Goal: Task Accomplishment & Management: Manage account settings

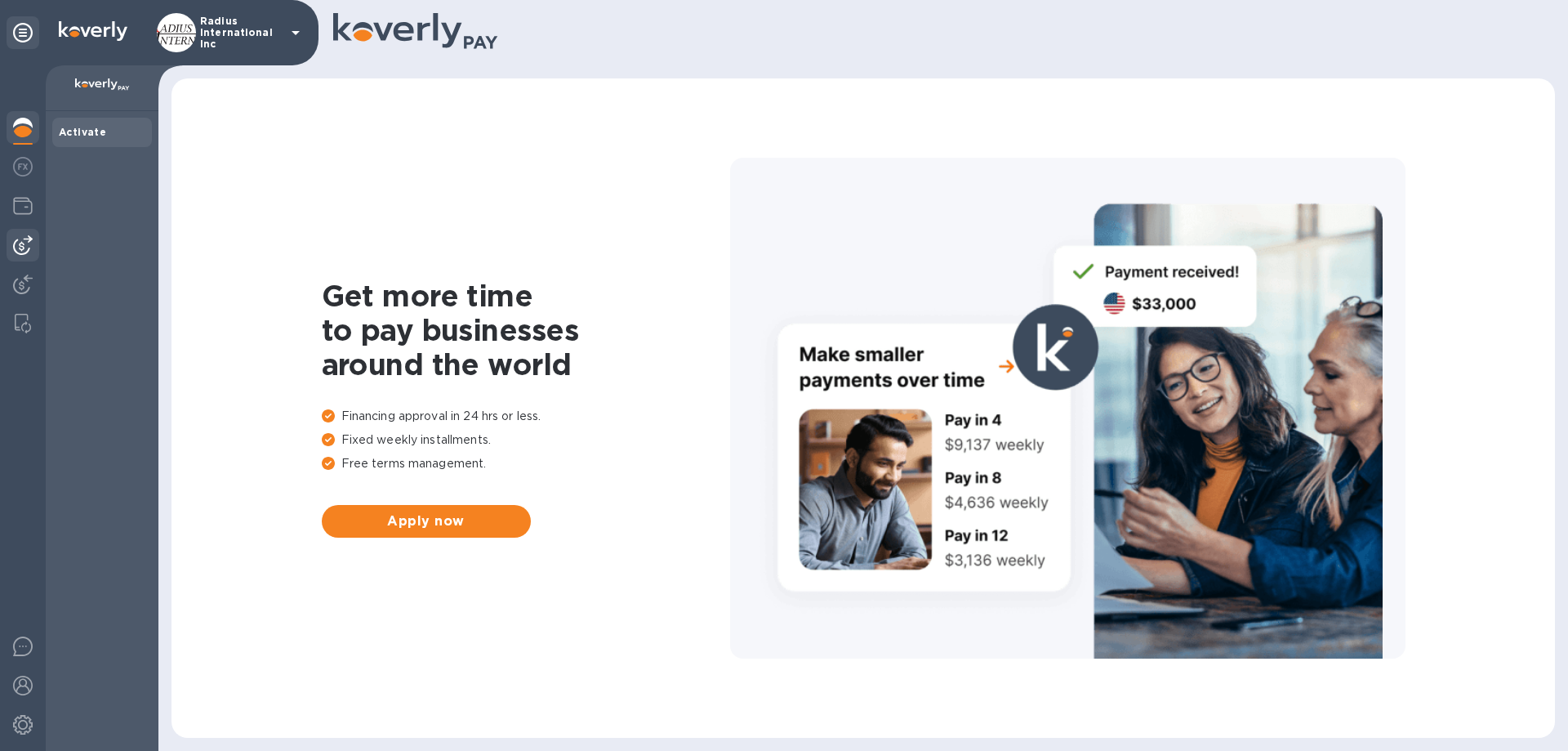
click at [26, 237] on img at bounding box center [23, 245] width 20 height 20
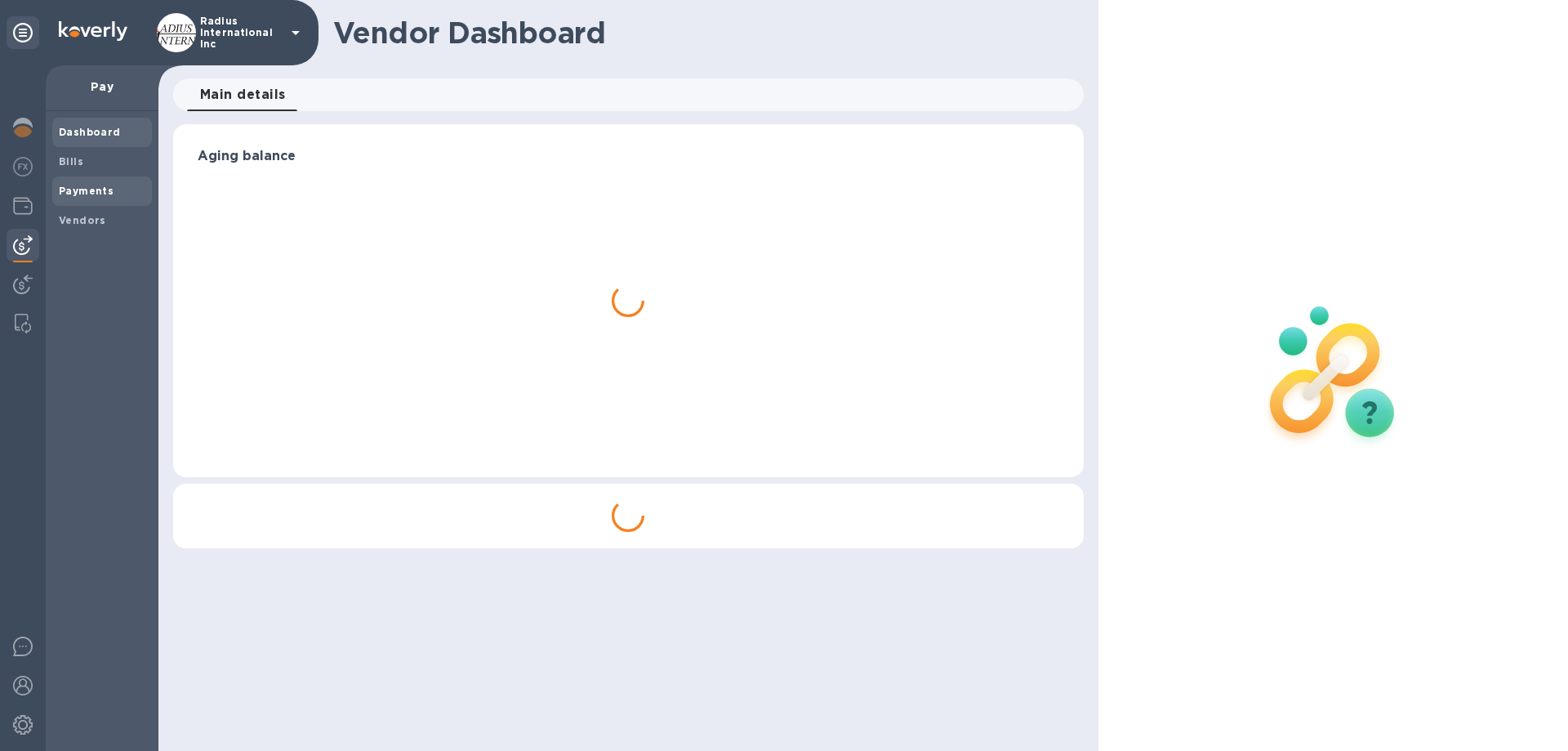
click at [108, 193] on b "Payments" at bounding box center [86, 191] width 55 height 12
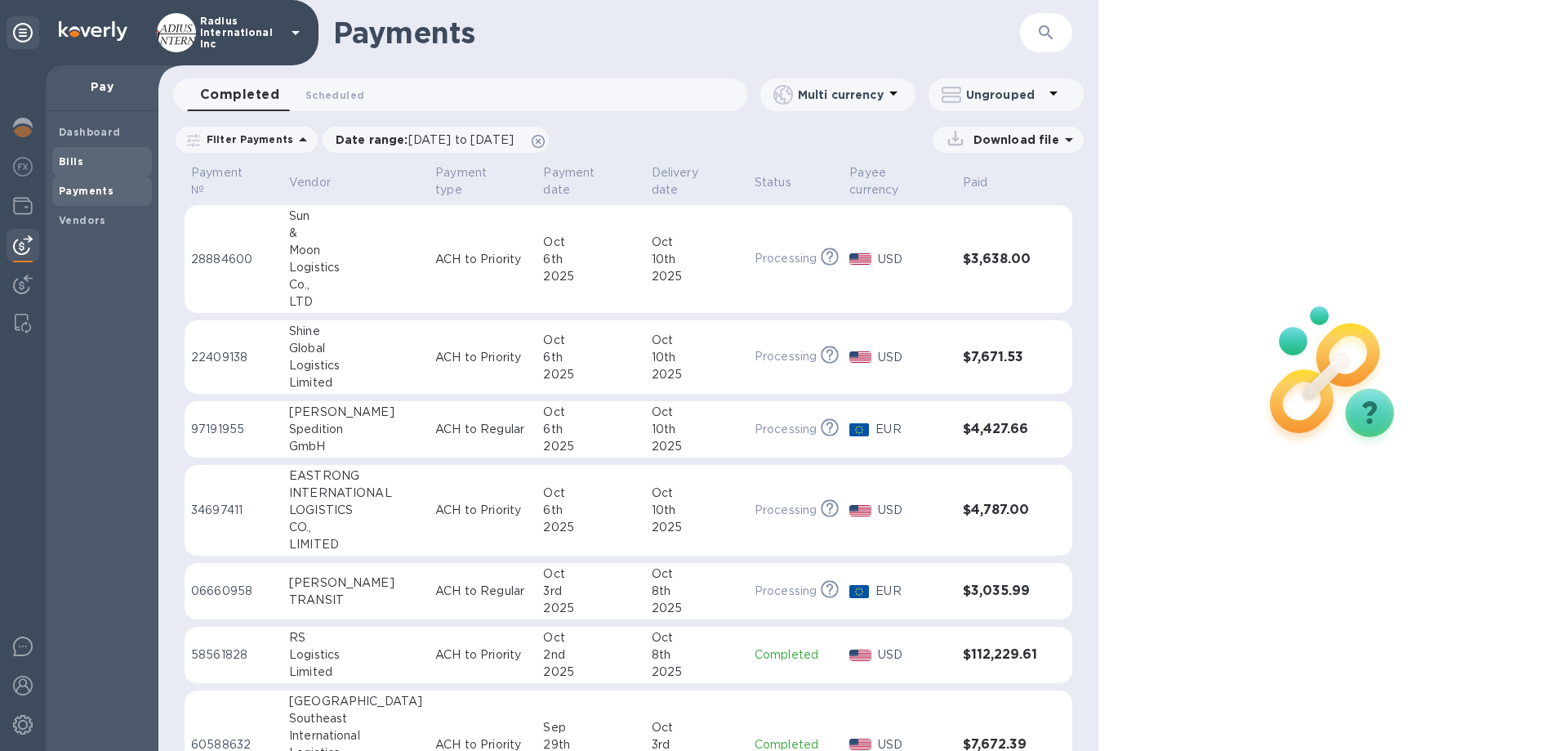
click at [95, 155] on span "Bills" at bounding box center [102, 161] width 87 height 16
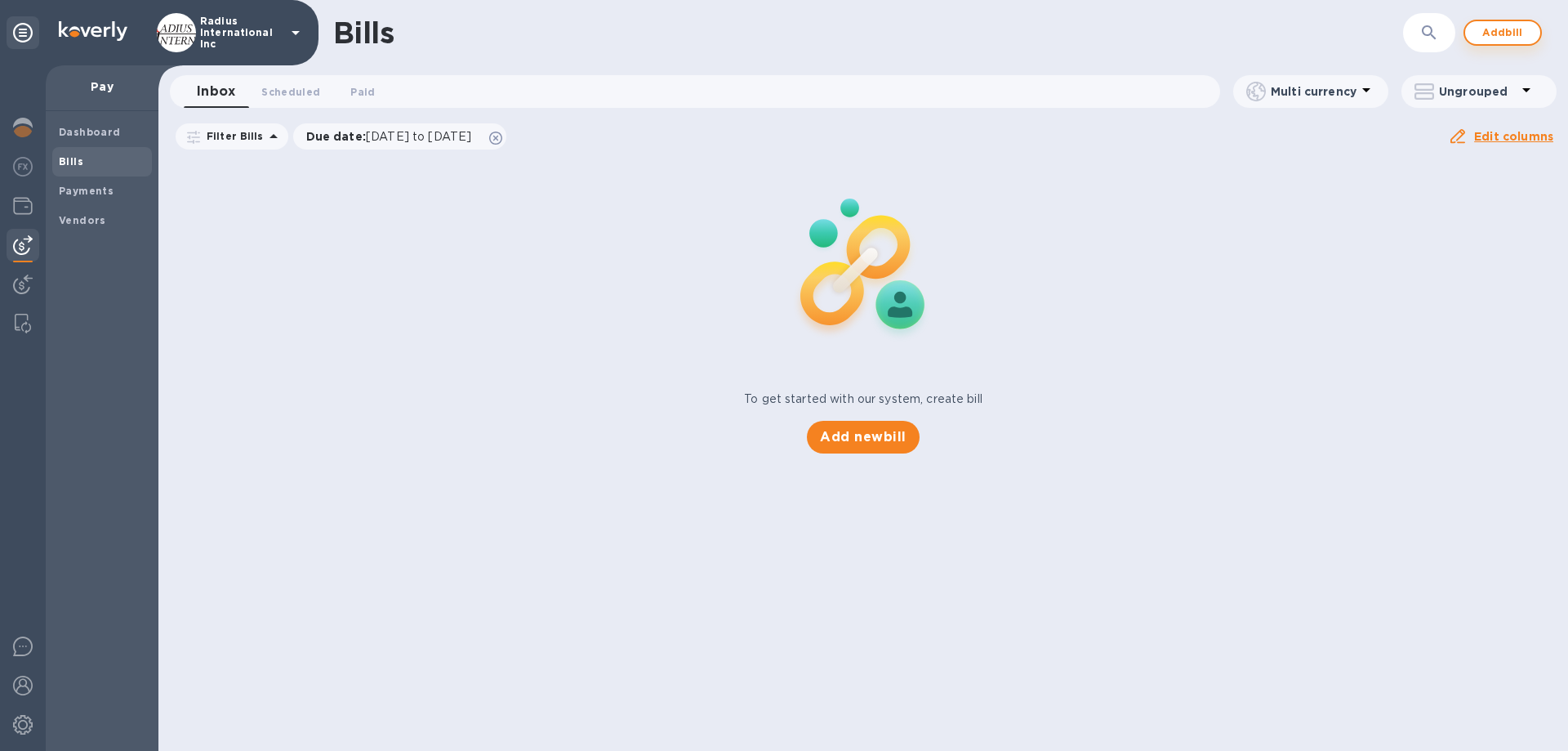
click at [1488, 32] on span "Add bill" at bounding box center [1503, 32] width 49 height 20
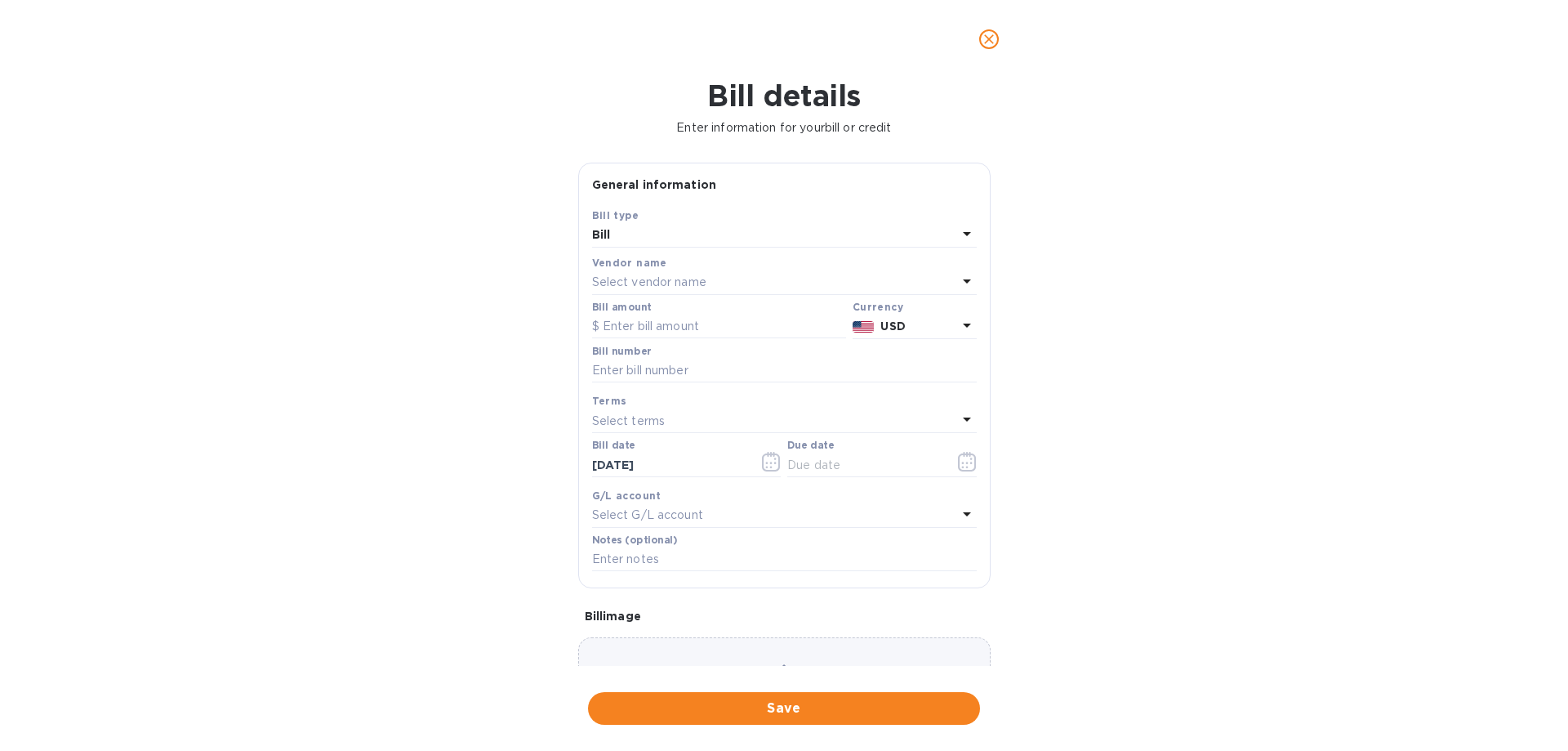
click at [671, 275] on p "Select vendor name" at bounding box center [649, 282] width 115 height 17
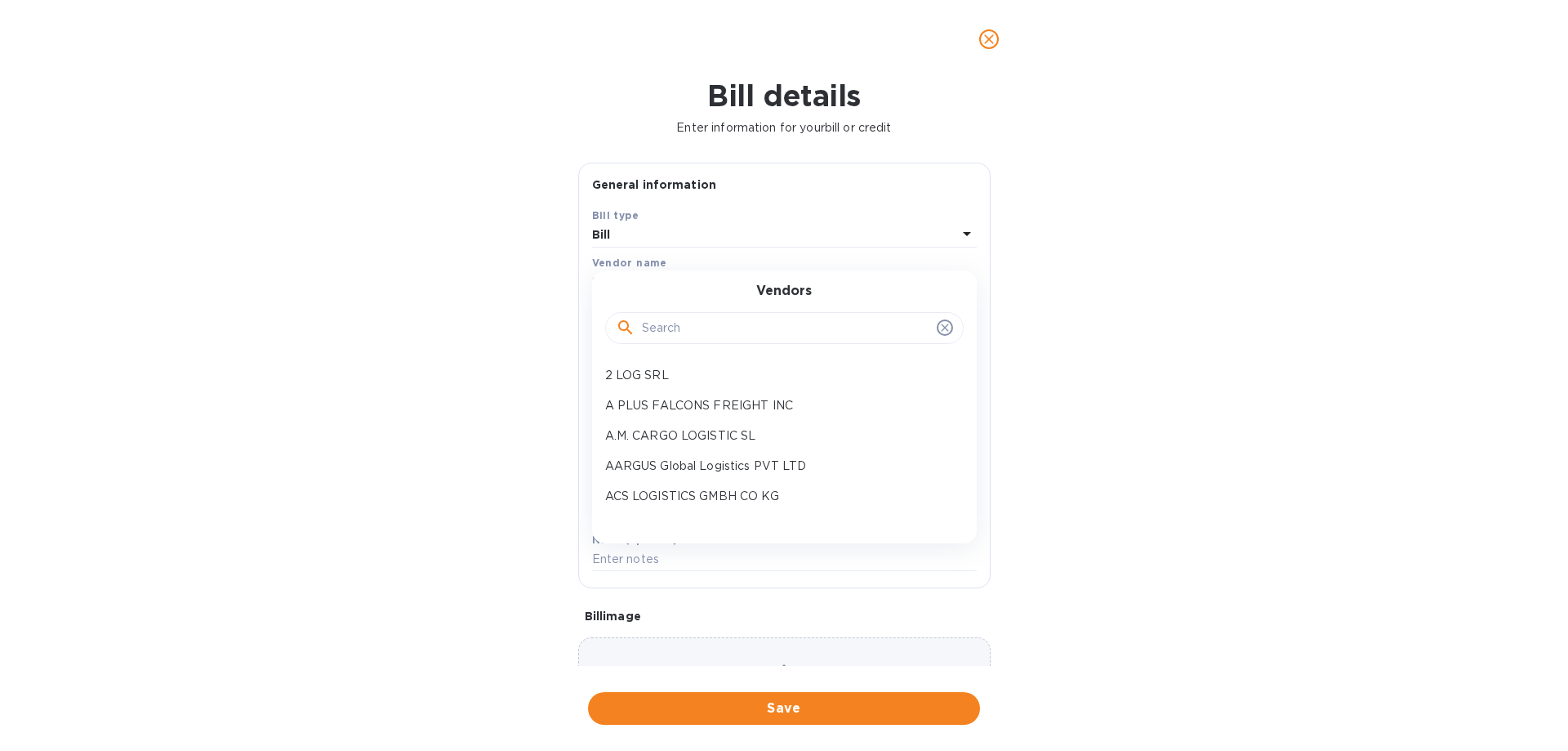
click at [673, 323] on input "text" at bounding box center [786, 328] width 288 height 24
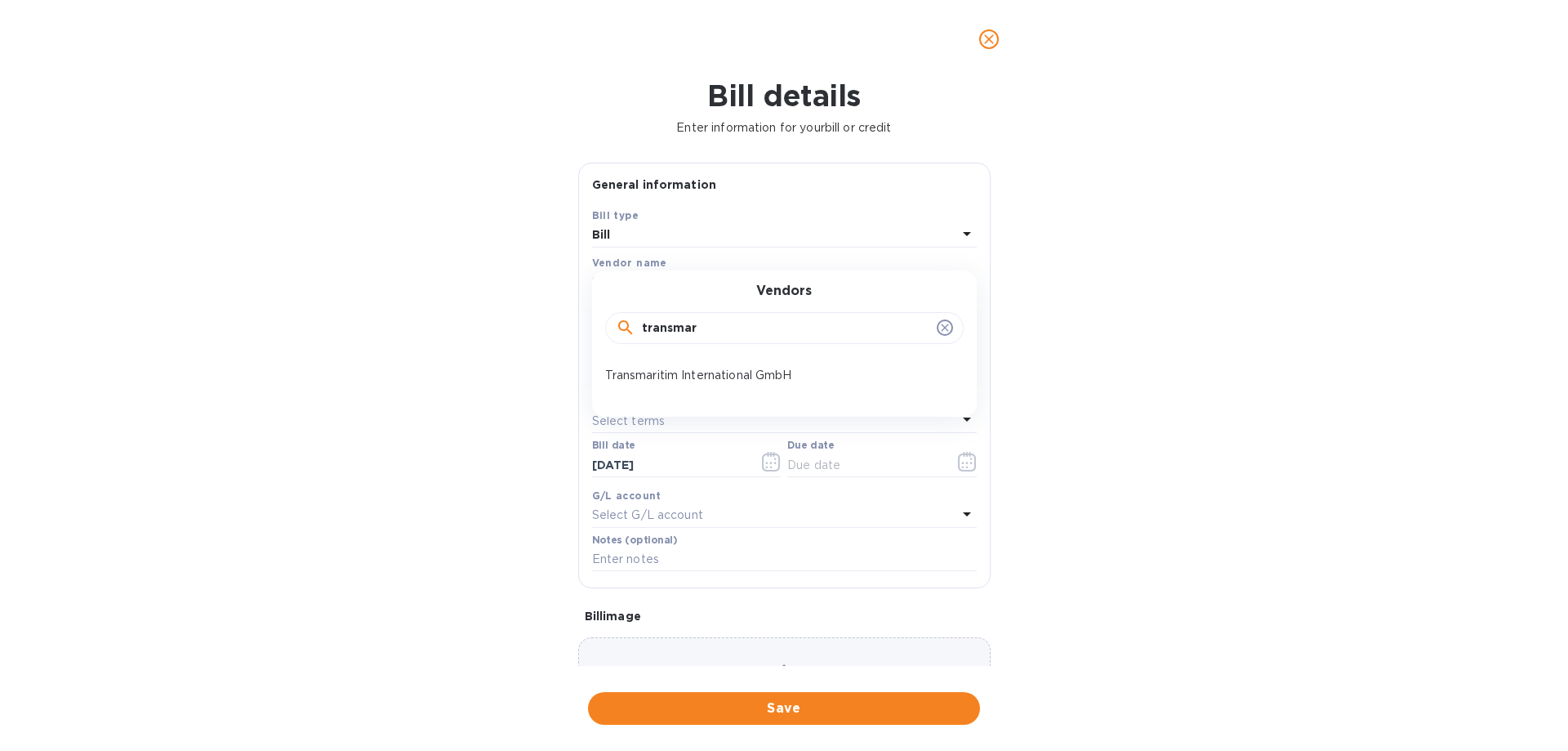
type input "transmar"
click at [759, 372] on p "Transmaritim International GmbH" at bounding box center [777, 376] width 345 height 17
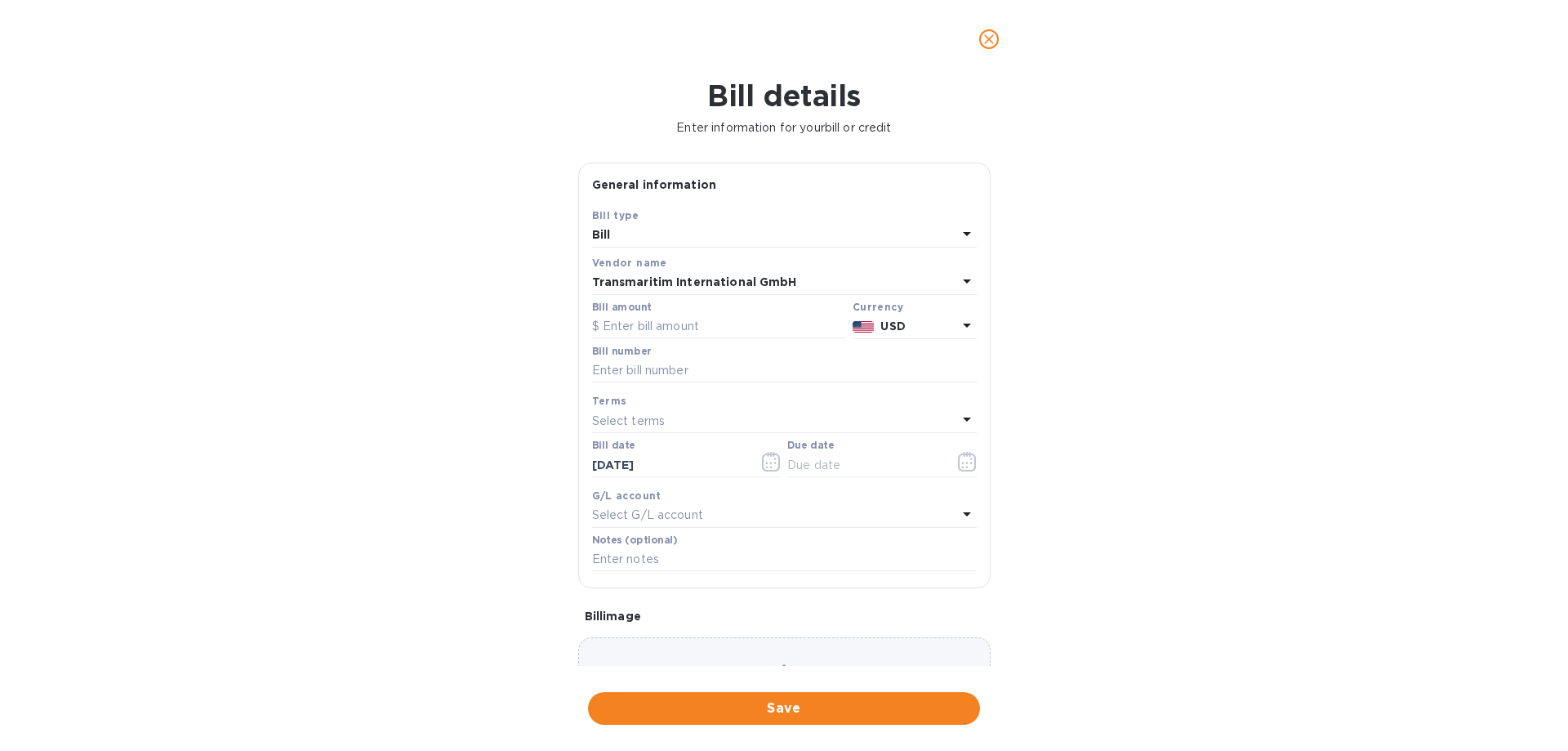
click at [901, 325] on b "USD" at bounding box center [893, 326] width 24 height 13
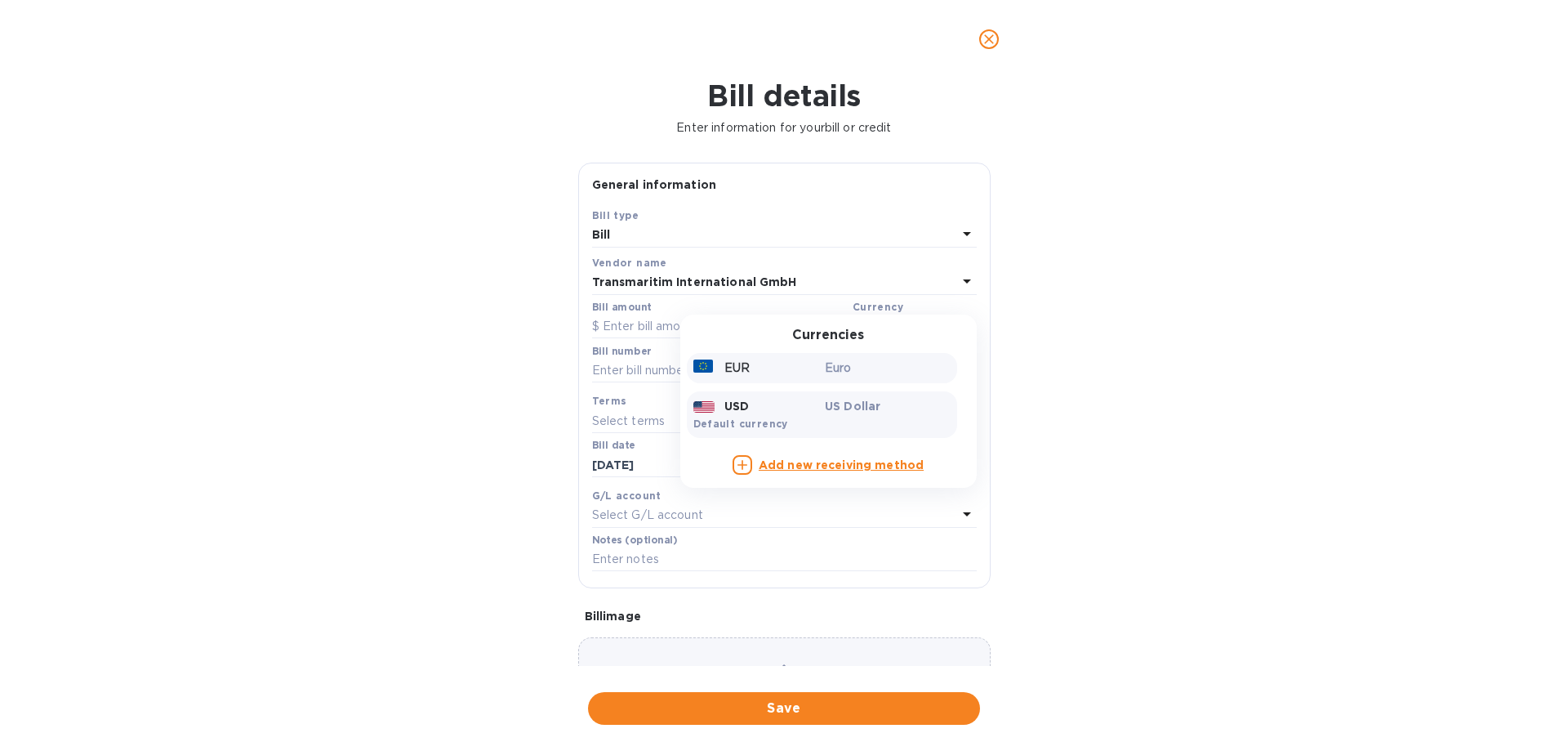
click at [827, 359] on p "Euro" at bounding box center [888, 368] width 126 height 17
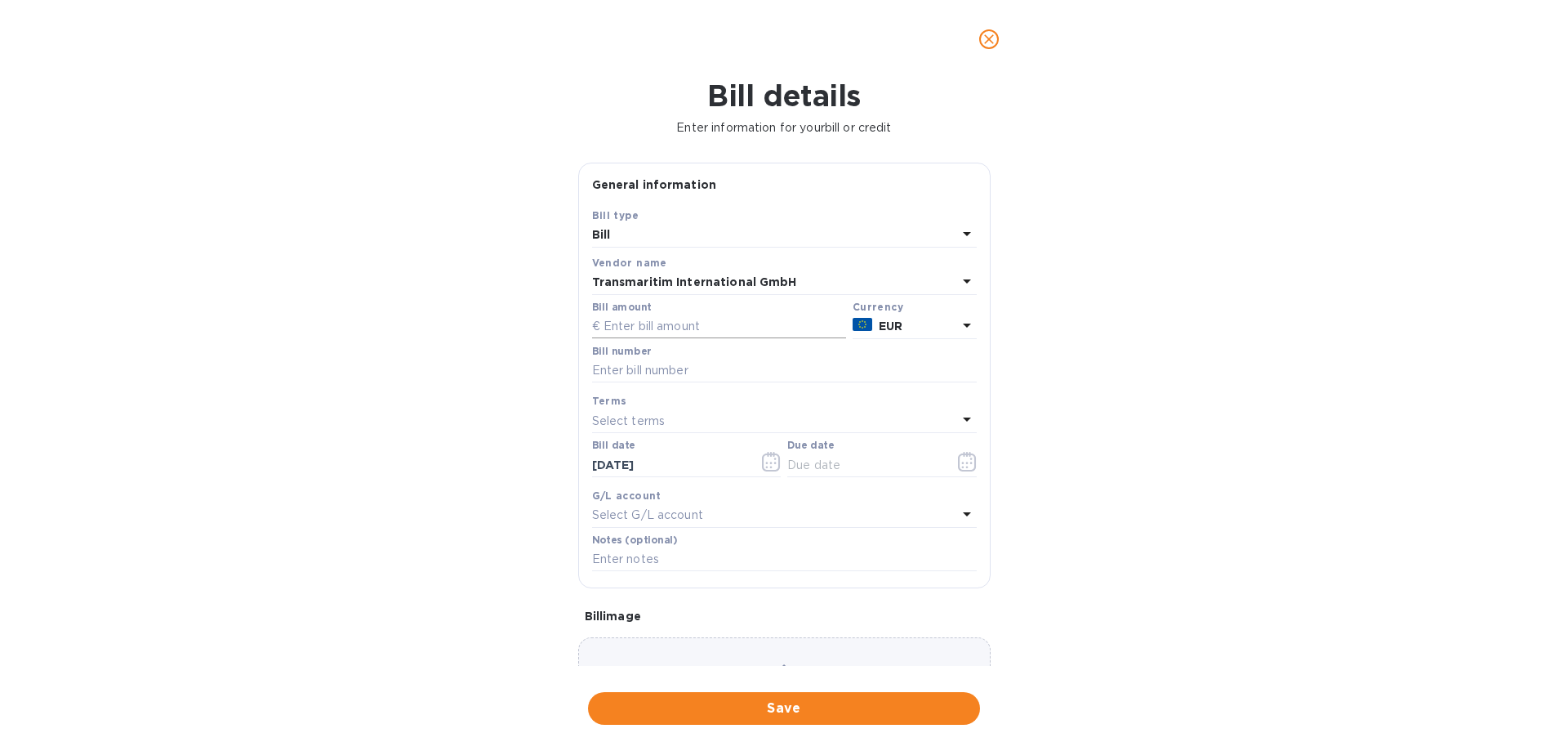
drag, startPoint x: 703, startPoint y: 321, endPoint x: 760, endPoint y: 321, distance: 57.0
click at [703, 321] on input "text" at bounding box center [718, 326] width 254 height 24
type input "15,633.19"
drag, startPoint x: 634, startPoint y: 370, endPoint x: -36, endPoint y: 371, distance: 670.0
click at [0, 371] on html "Radius International Inc Pay Dashboard Bills Payments Vendors Bills ​ Add bill …" at bounding box center [784, 375] width 1568 height 751
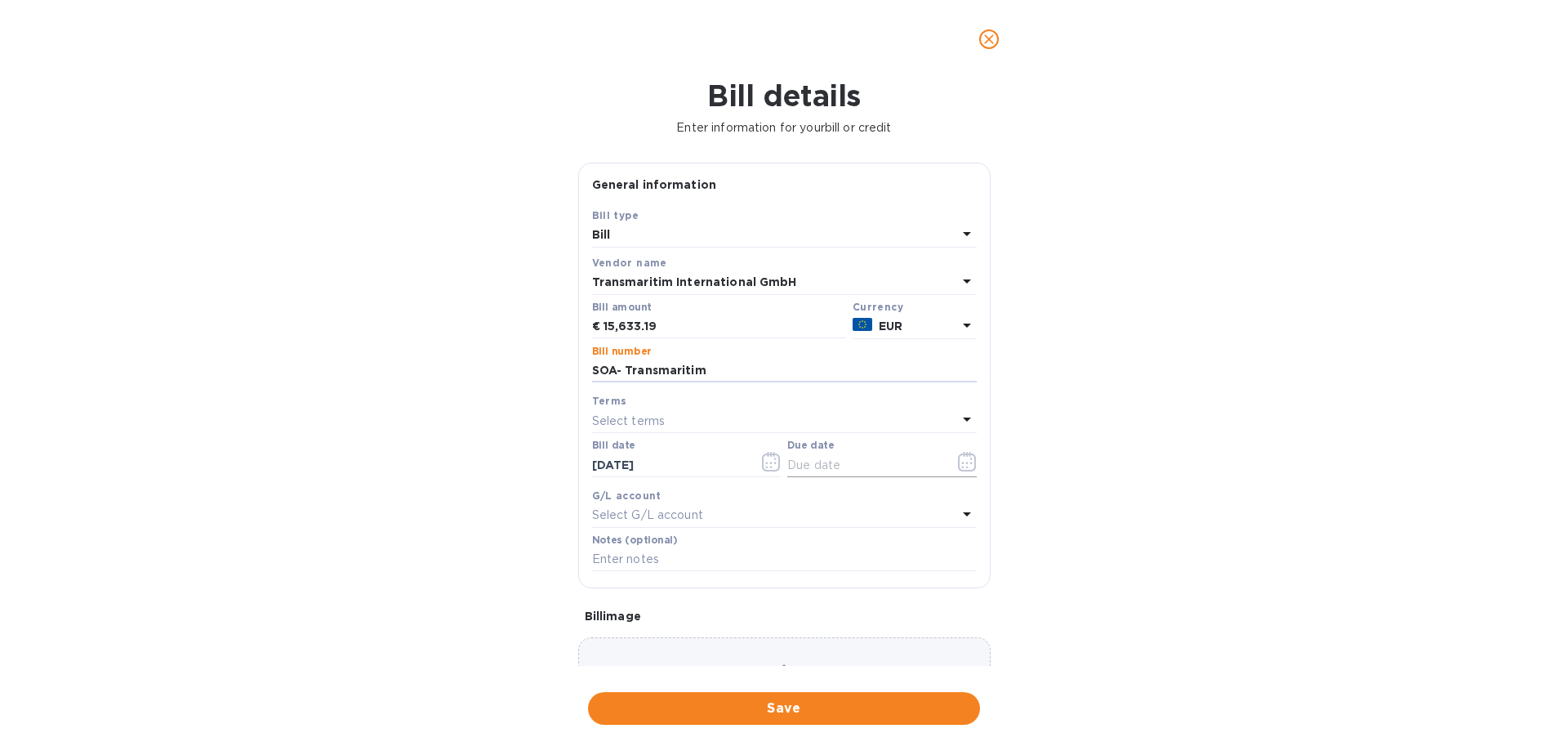
type input "SOA- Transmaritim"
drag, startPoint x: 833, startPoint y: 468, endPoint x: 955, endPoint y: 462, distance: 122.1
click at [833, 468] on input "text" at bounding box center [864, 464] width 154 height 24
click at [958, 462] on icon "button" at bounding box center [968, 461] width 19 height 20
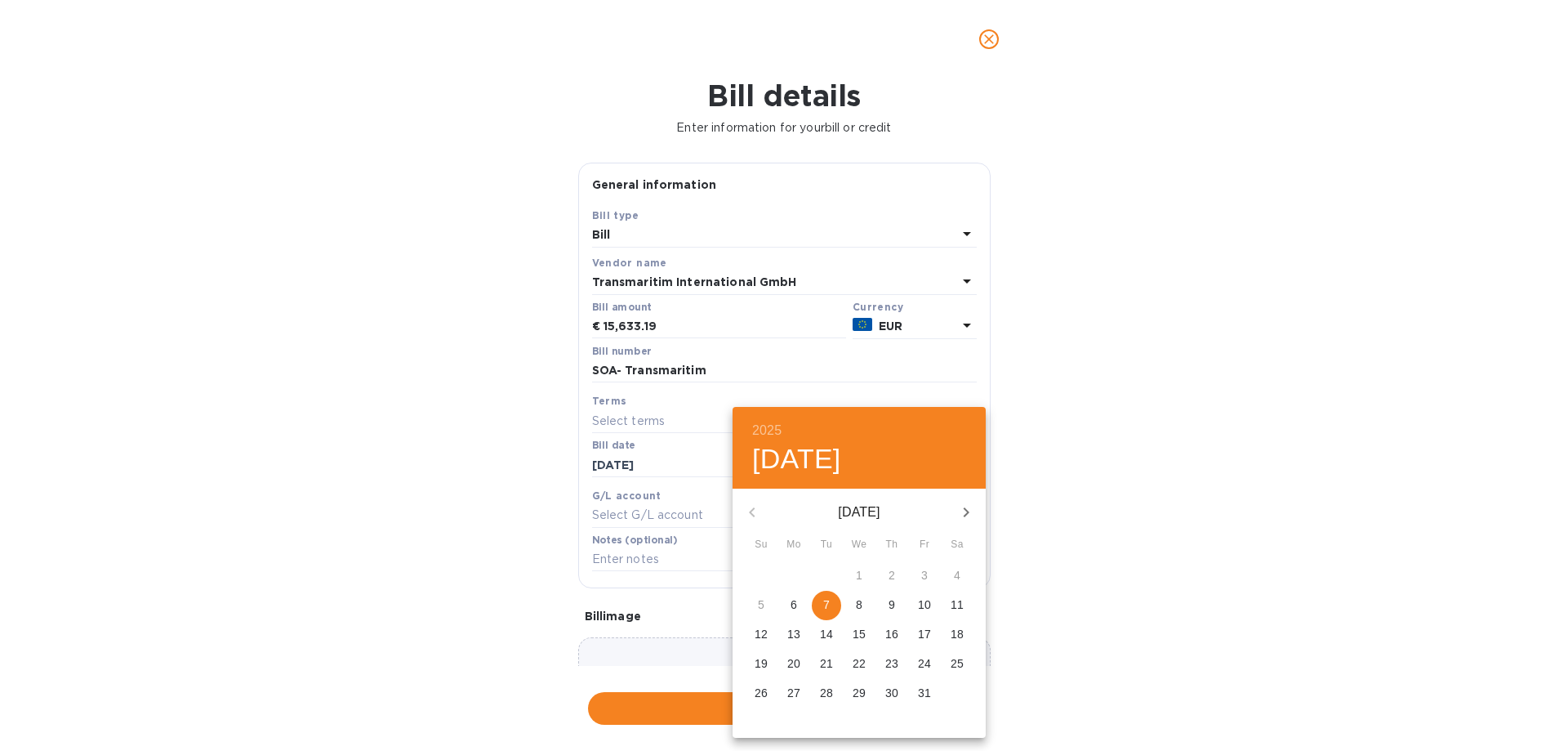
drag, startPoint x: 830, startPoint y: 604, endPoint x: 886, endPoint y: 603, distance: 56.0
click at [834, 604] on span "7" at bounding box center [827, 604] width 30 height 16
type input "[DATE]"
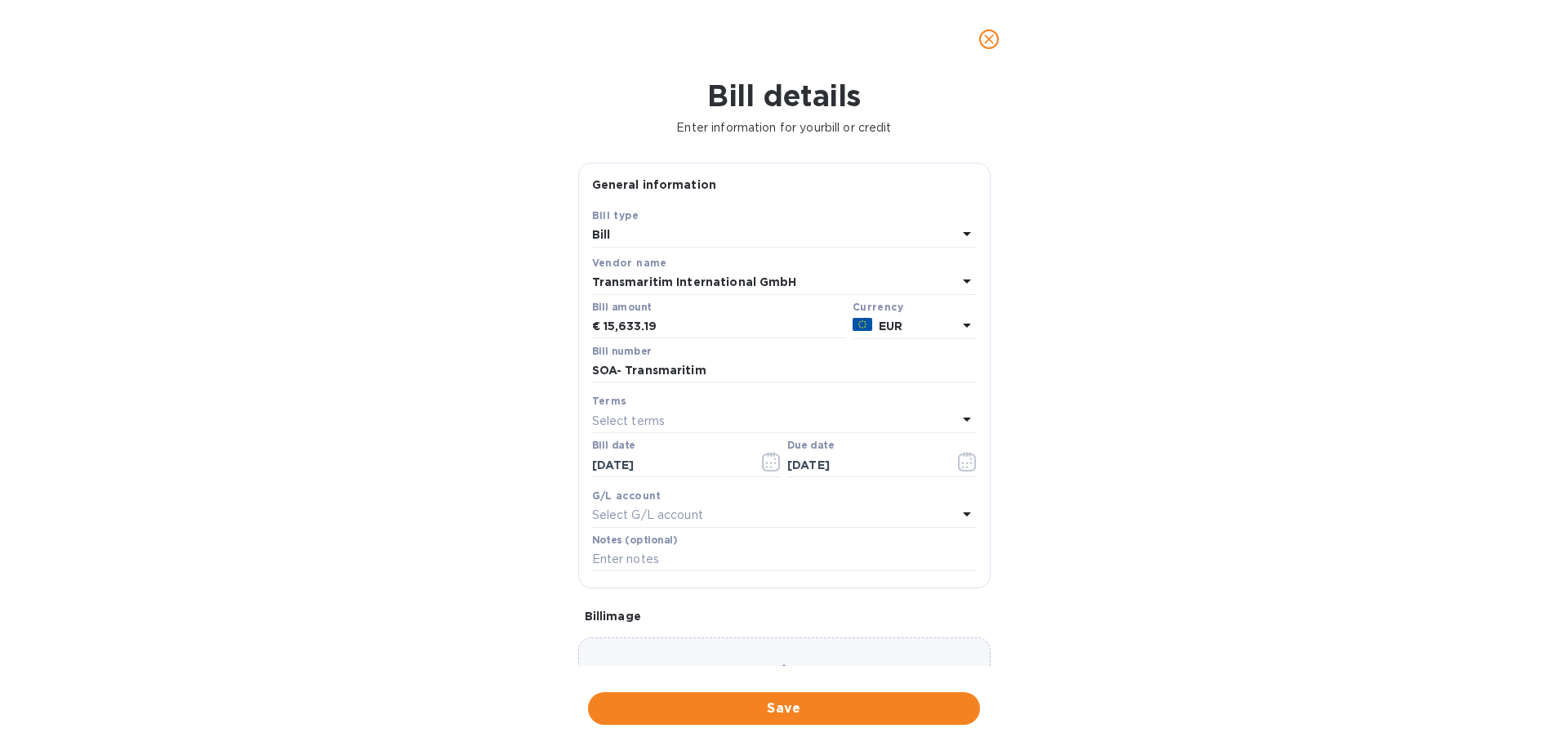
drag, startPoint x: 1219, startPoint y: 593, endPoint x: 889, endPoint y: 534, distance: 335.2
click at [1217, 593] on div "2025 Tue, Oct [DATE] Mo Tu We Th Fr Sa 28 29 30 1 2 3 4 5 6 7 8 9 10 11 12 13 1…" at bounding box center [784, 375] width 1568 height 751
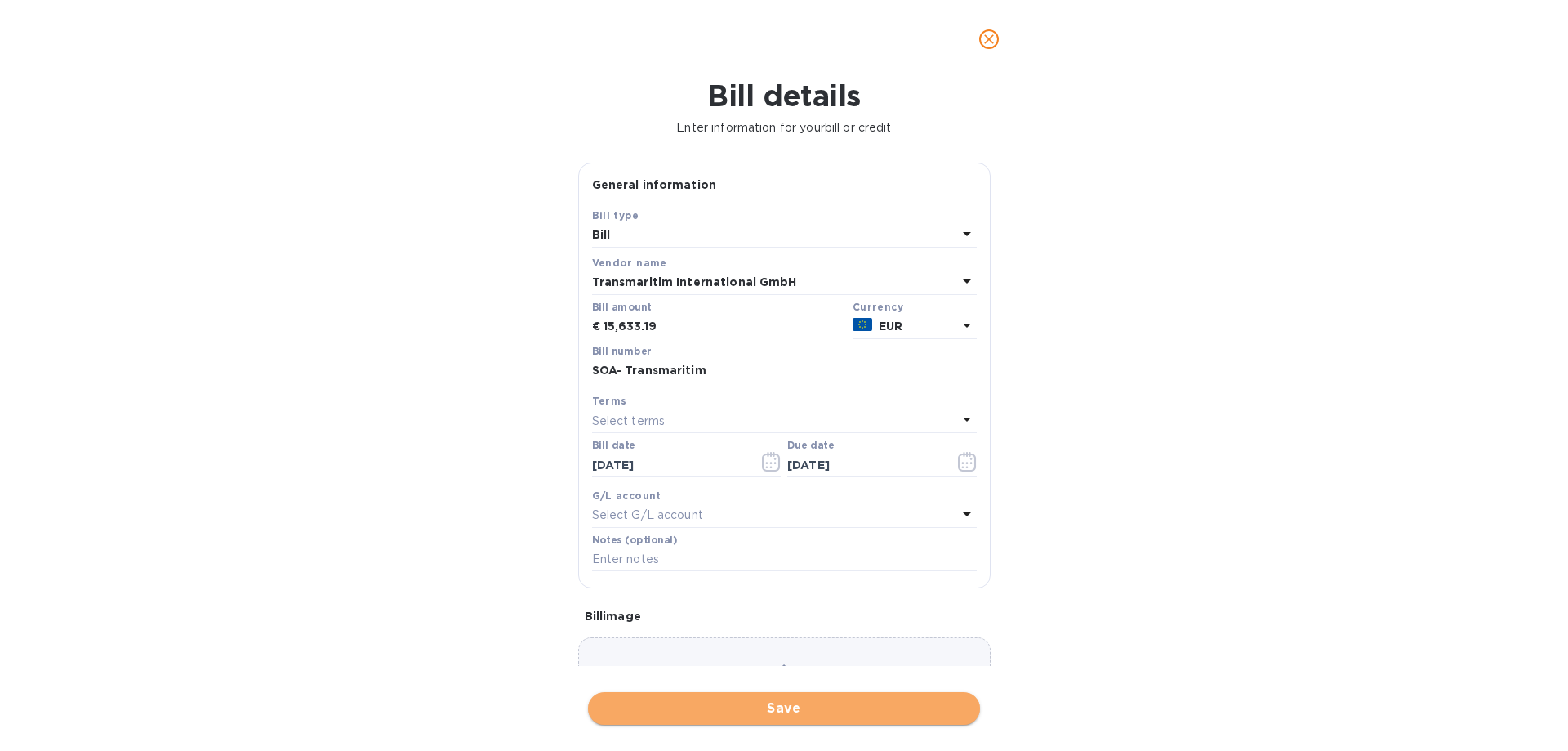
drag, startPoint x: 734, startPoint y: 706, endPoint x: 750, endPoint y: 711, distance: 16.8
click at [735, 706] on span "Save" at bounding box center [784, 708] width 366 height 20
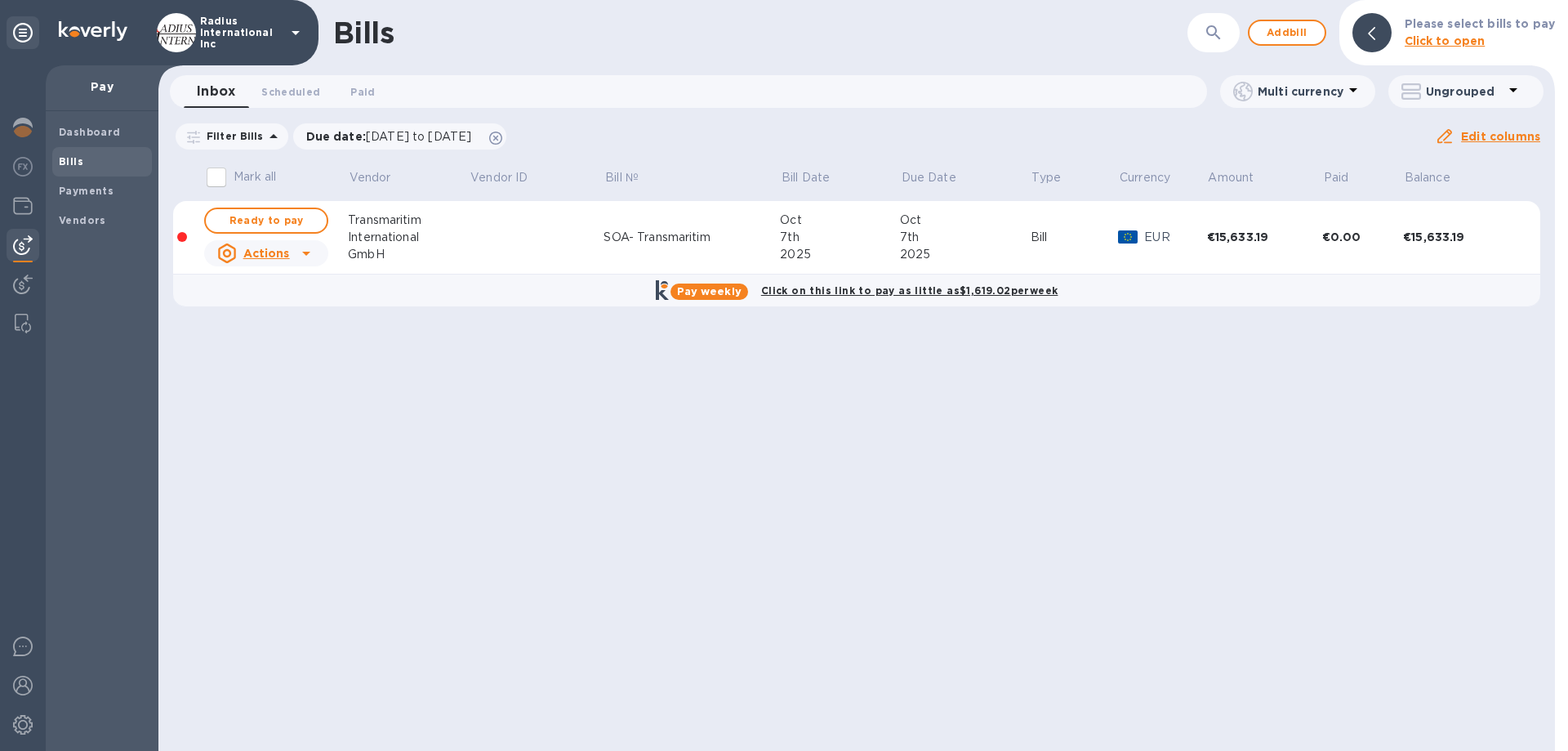
click at [313, 223] on button "Ready to pay" at bounding box center [266, 221] width 124 height 26
checkbox input "true"
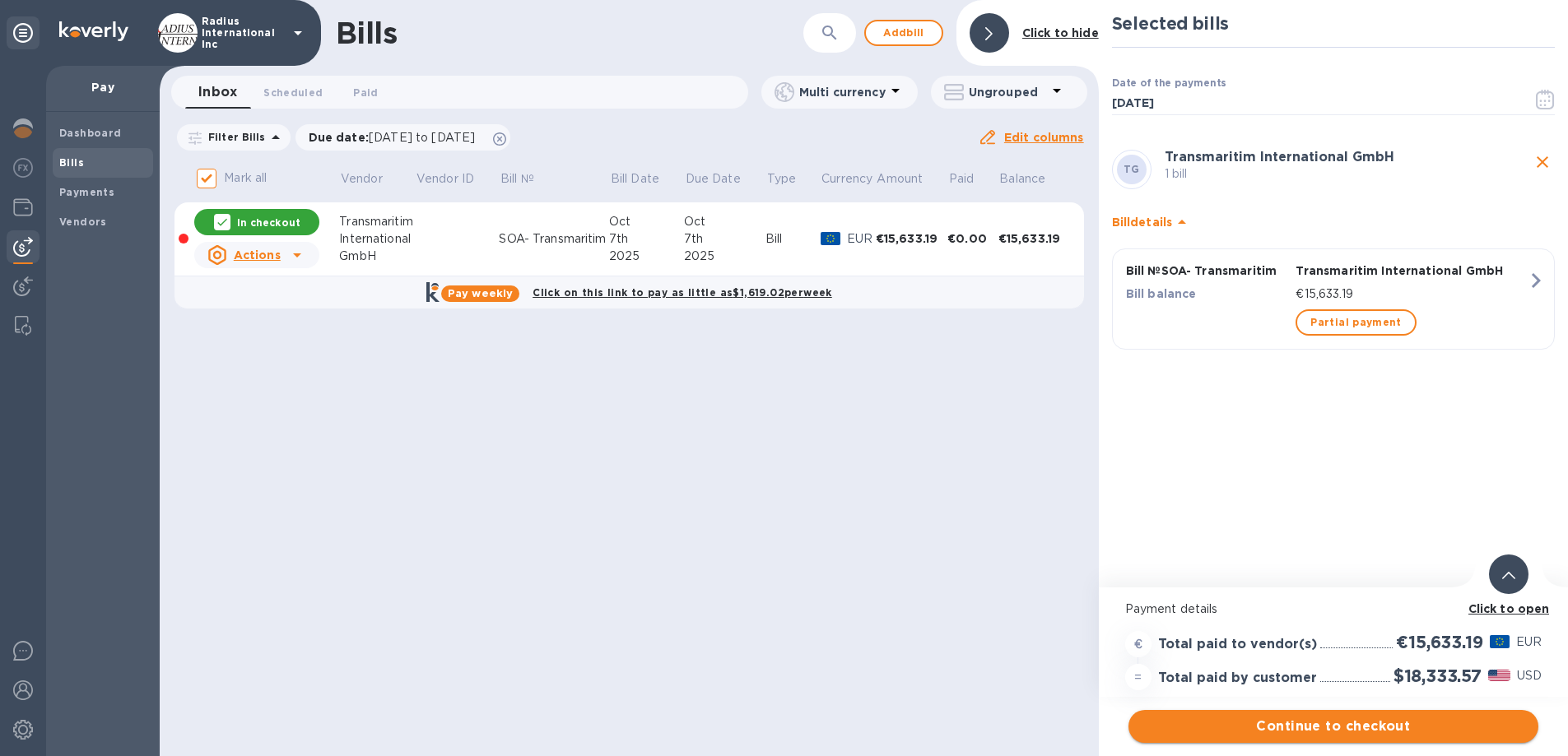
click at [1316, 732] on span "Continue to checkout" at bounding box center [1333, 726] width 384 height 20
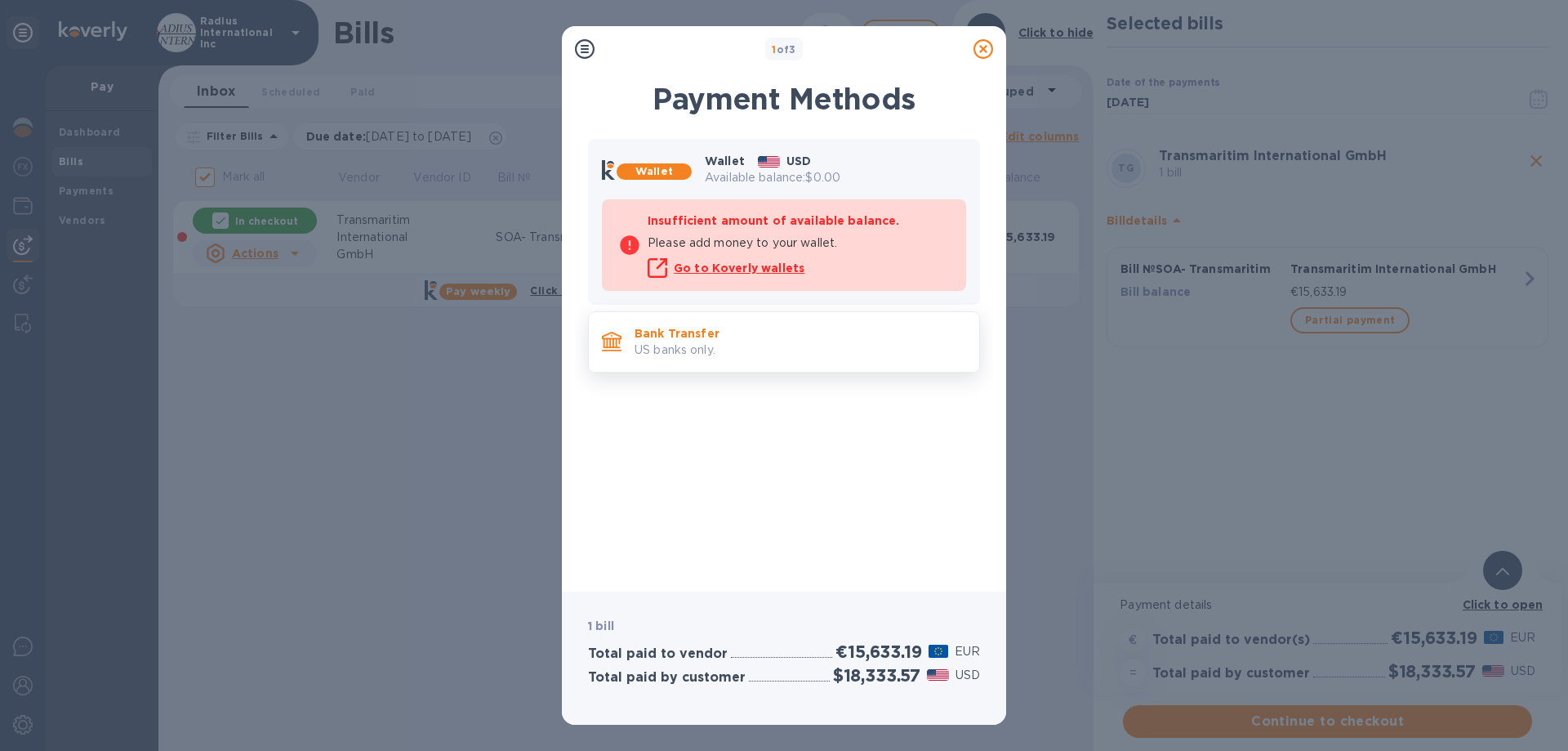
click at [742, 345] on p "US banks only." at bounding box center [800, 350] width 331 height 17
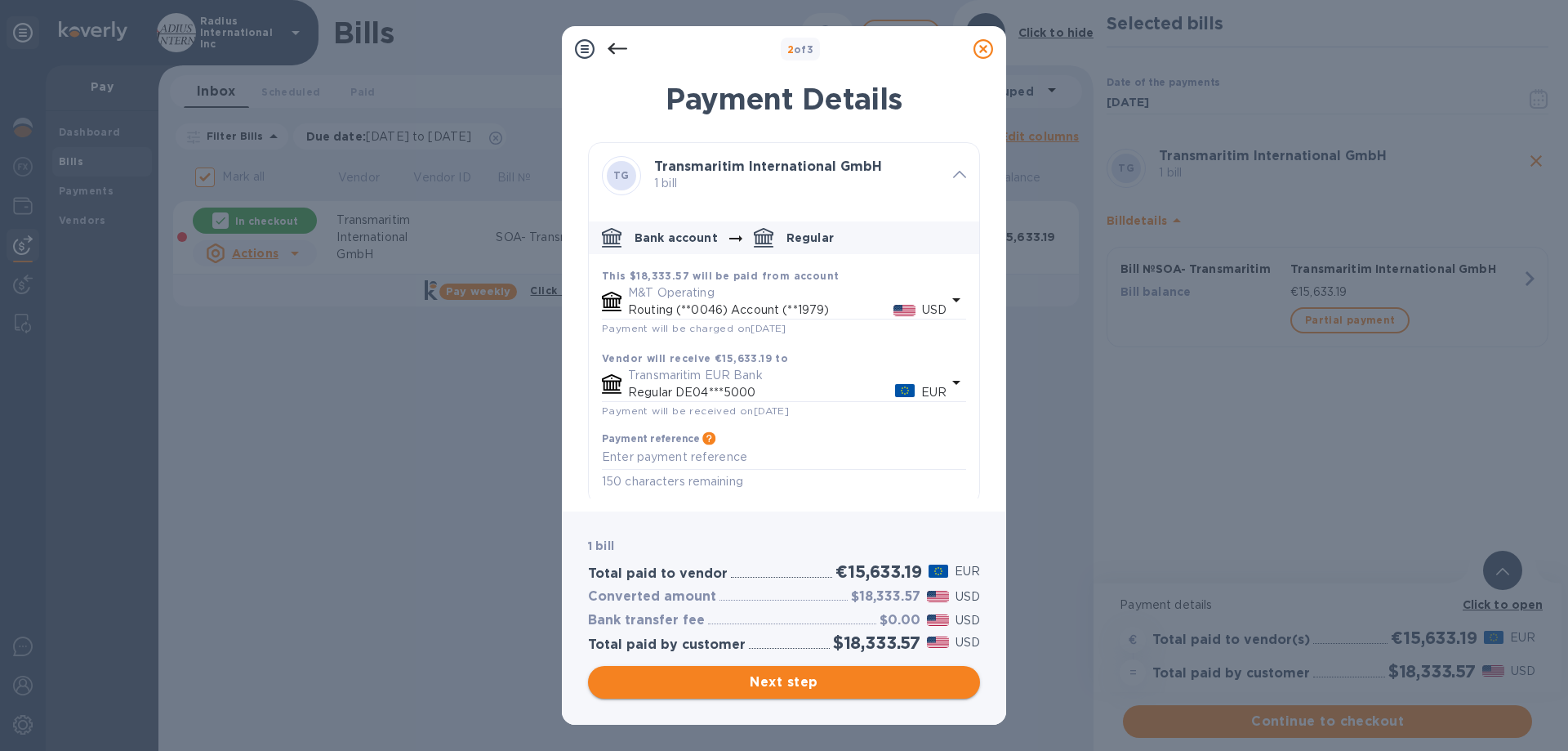
click at [823, 682] on span "Next step" at bounding box center [784, 682] width 366 height 20
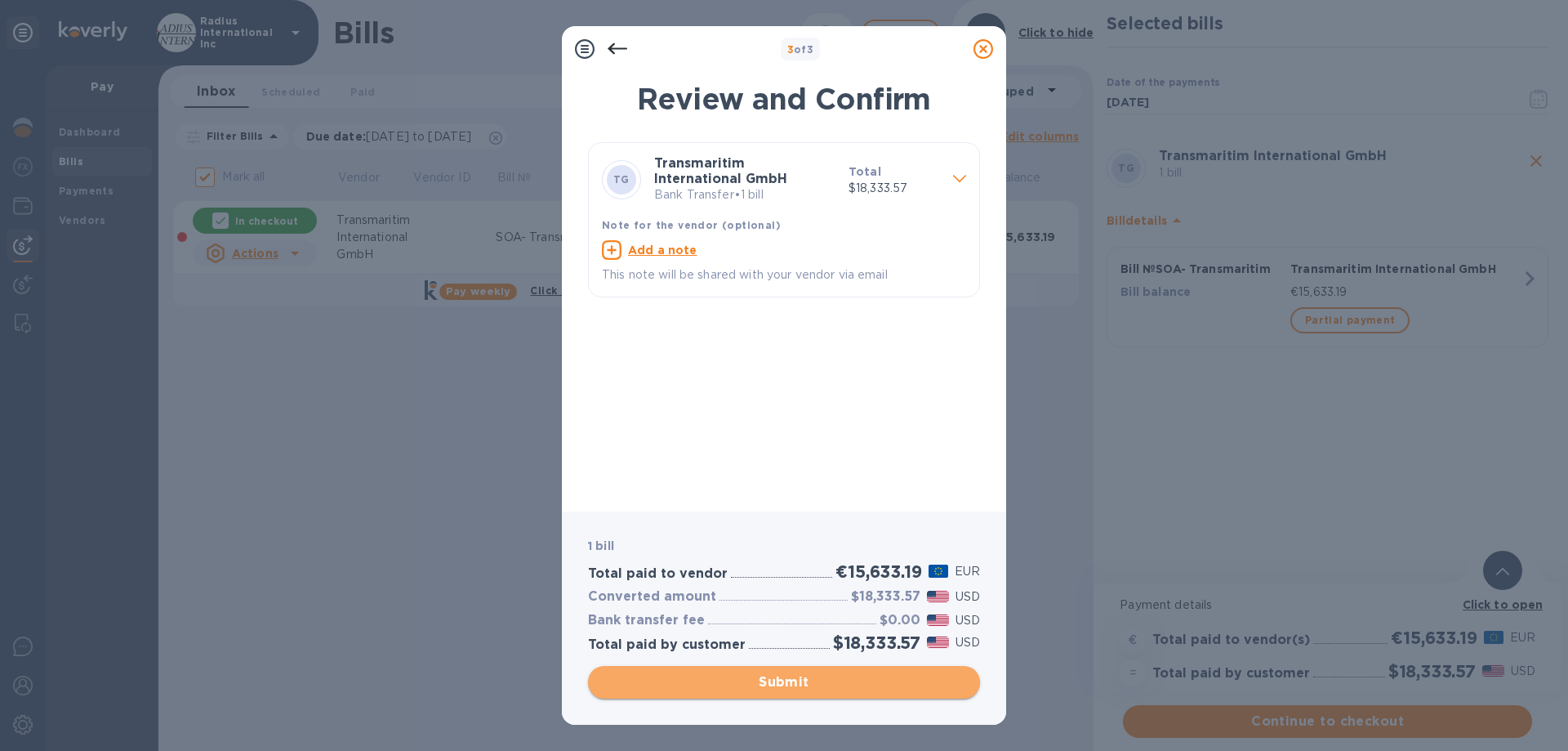
click at [818, 694] on button "Submit" at bounding box center [784, 682] width 392 height 33
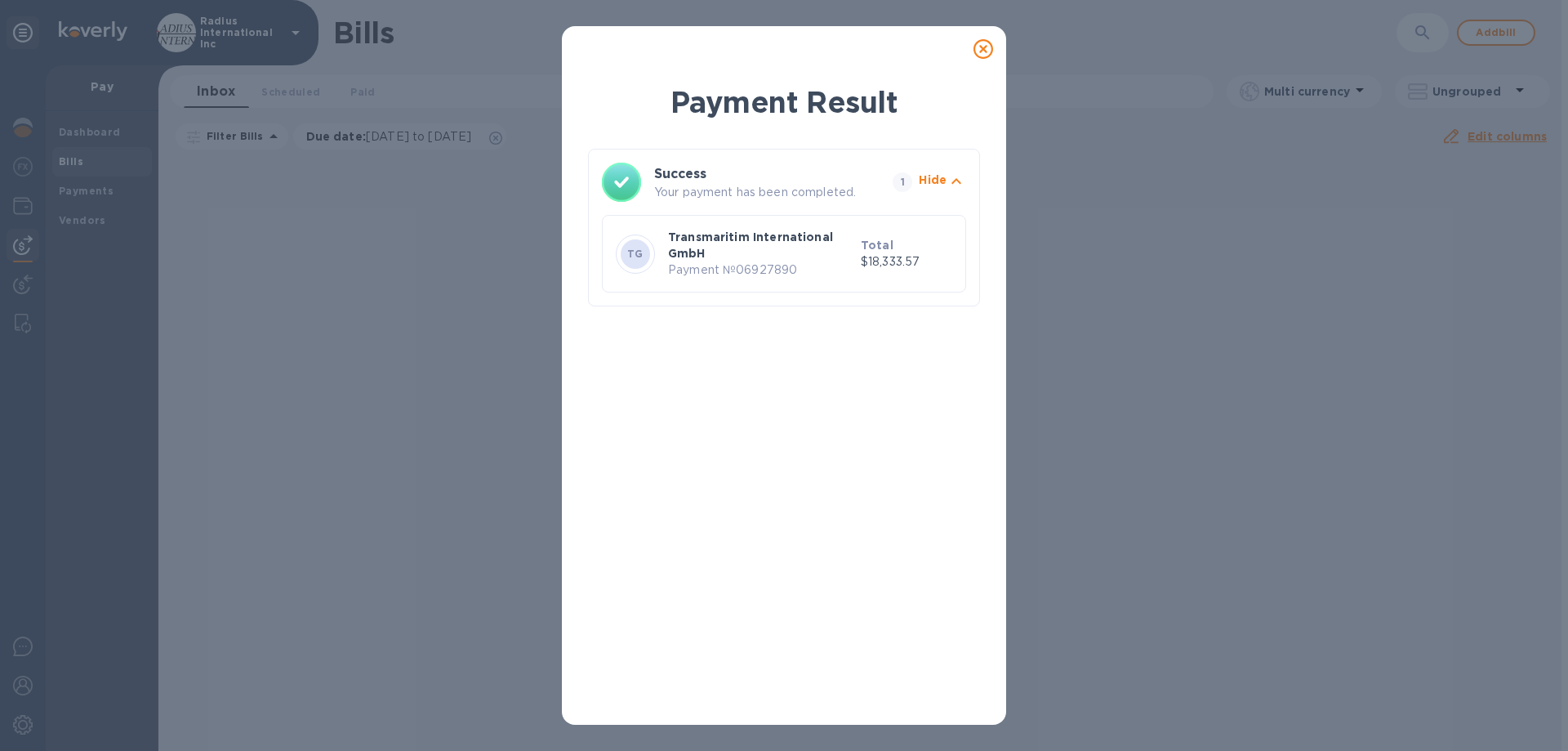
click at [983, 47] on icon at bounding box center [983, 49] width 20 height 20
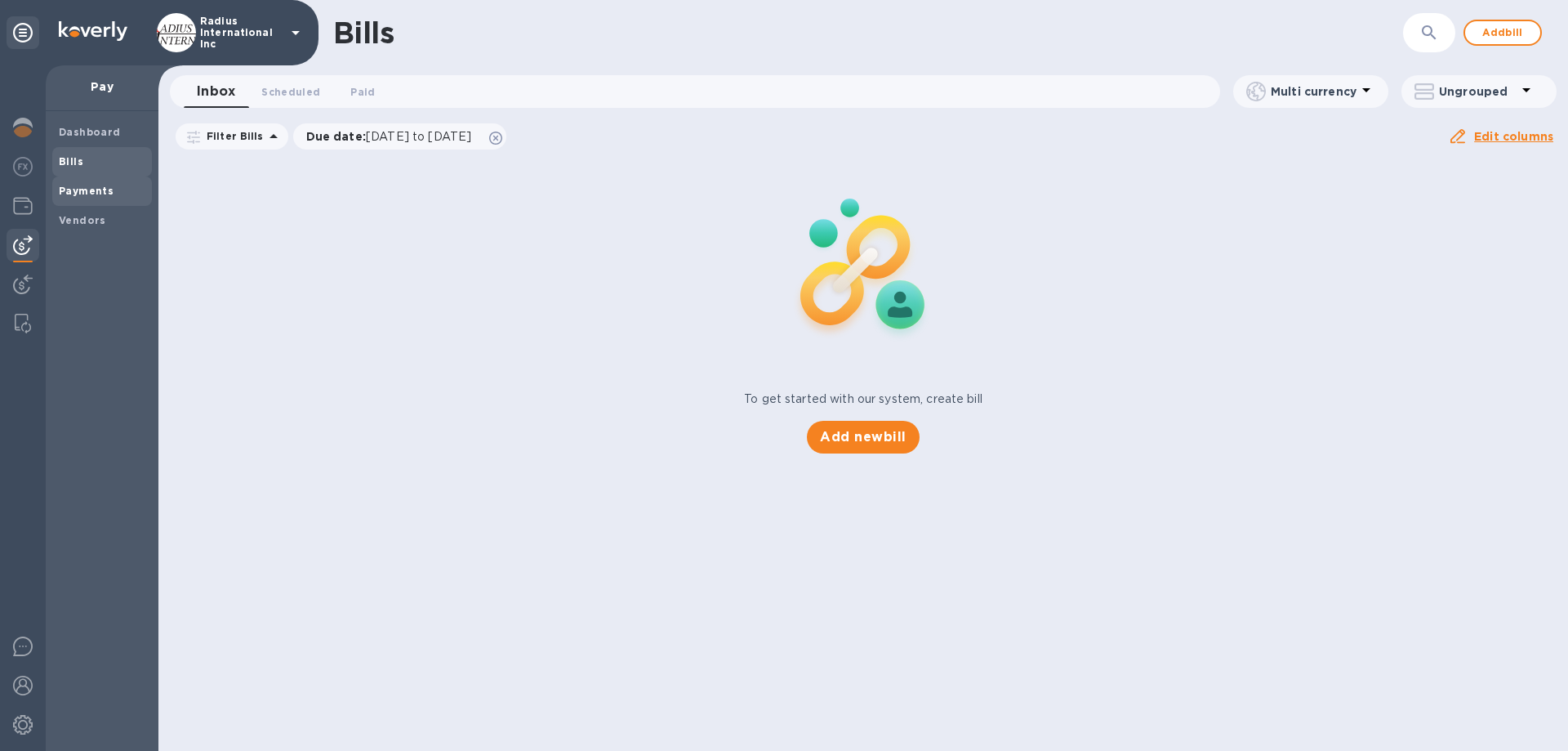
click at [133, 187] on span "Payments" at bounding box center [102, 191] width 87 height 16
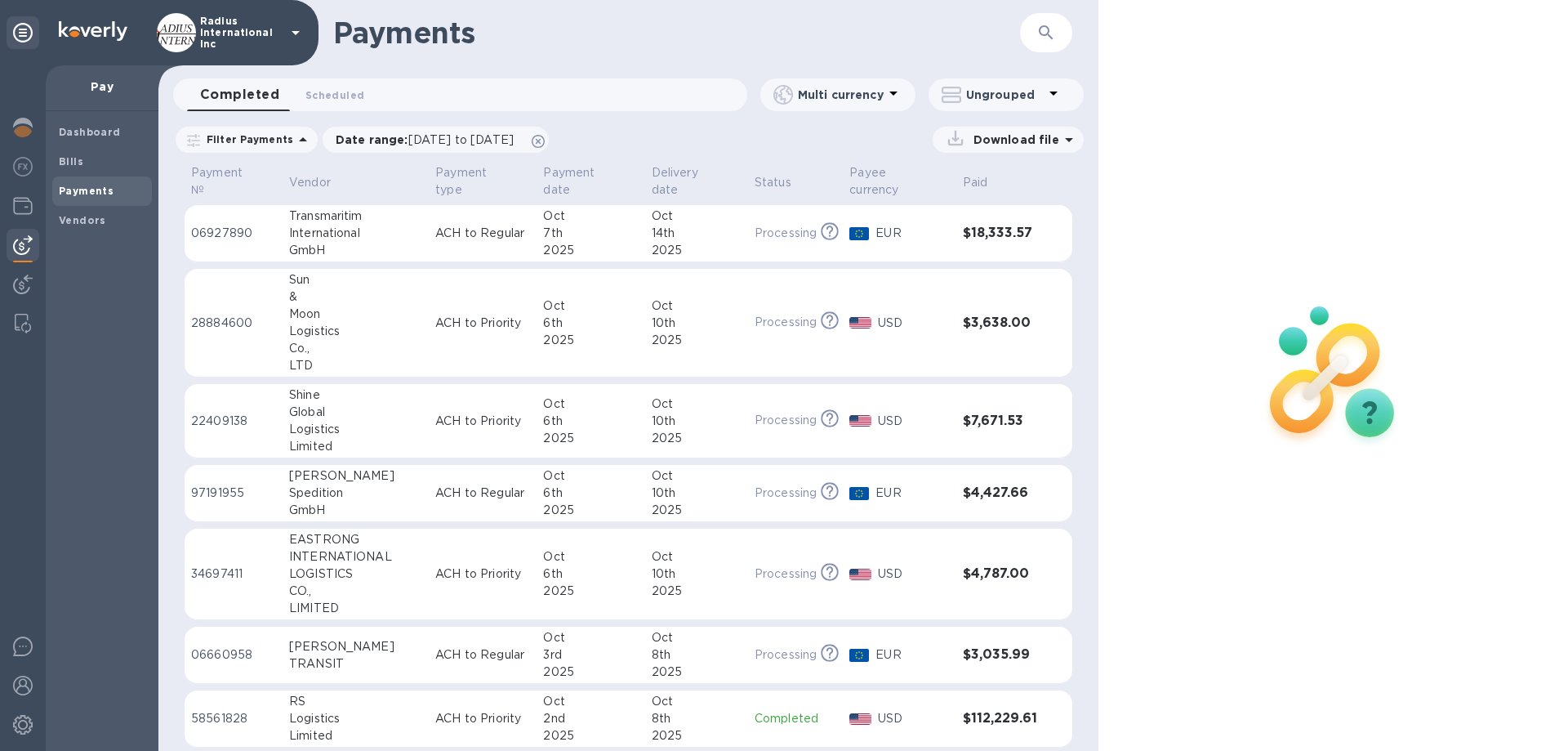
drag, startPoint x: 356, startPoint y: 230, endPoint x: 835, endPoint y: 229, distance: 479.0
click at [357, 230] on div "International" at bounding box center [355, 234] width 133 height 17
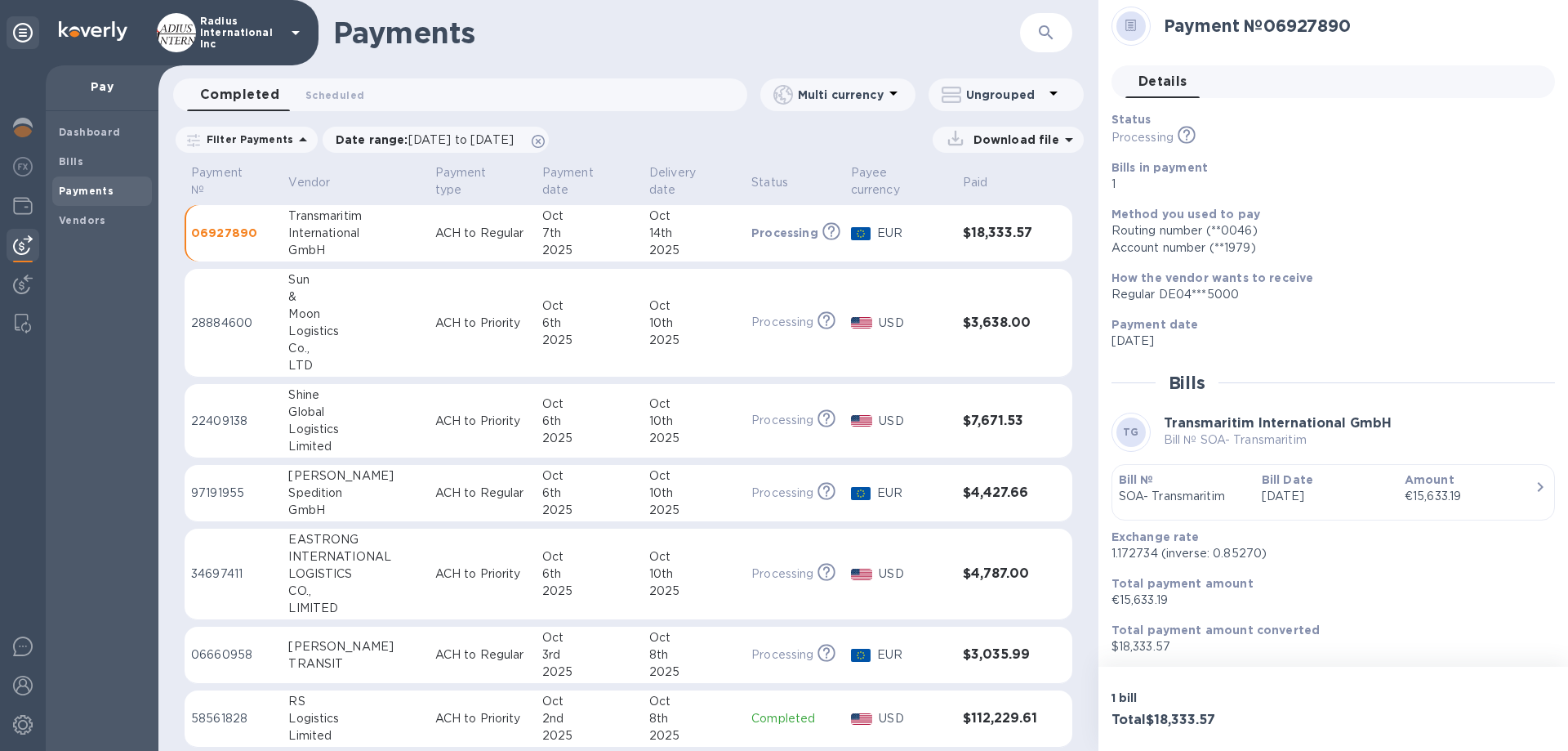
scroll to position [8, 0]
